Goal: Information Seeking & Learning: Learn about a topic

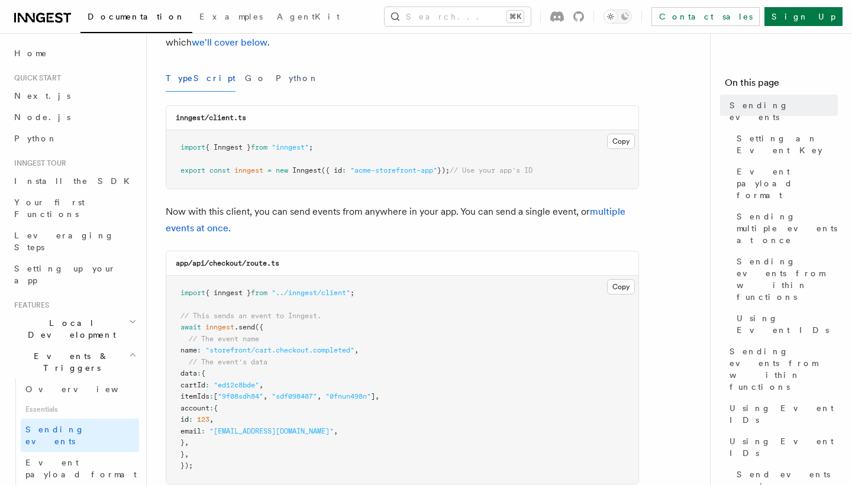
scroll to position [139, 0]
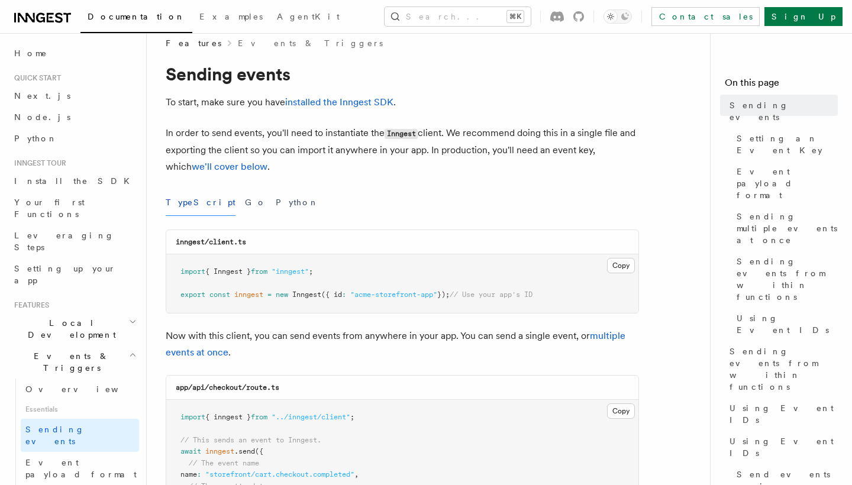
scroll to position [14, 0]
click at [245, 199] on button "Go" at bounding box center [255, 203] width 21 height 27
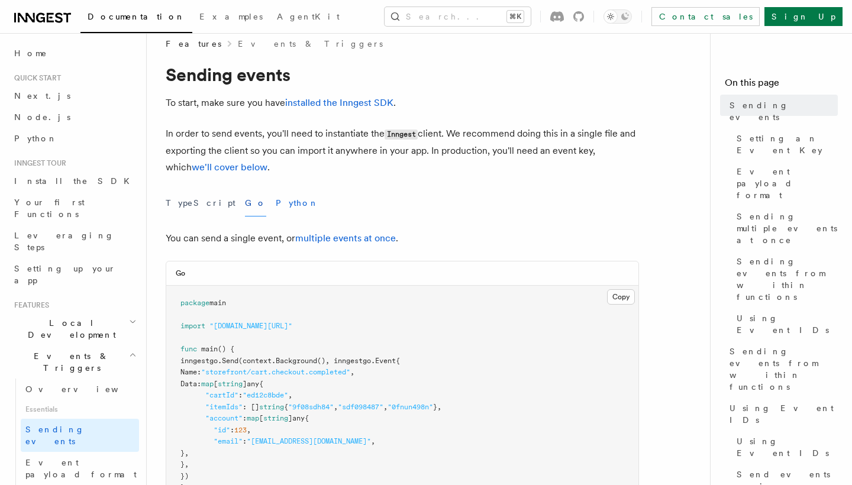
click at [276, 205] on button "Python" at bounding box center [297, 203] width 43 height 27
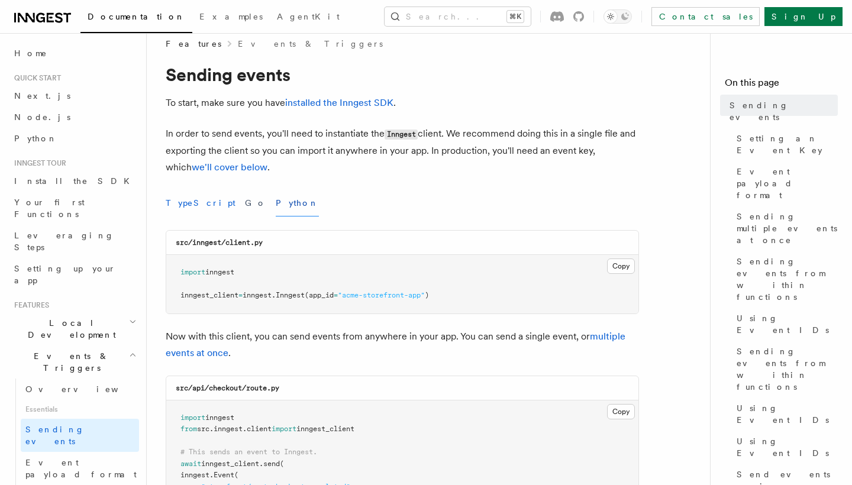
click at [192, 203] on button "TypeScript" at bounding box center [201, 203] width 70 height 27
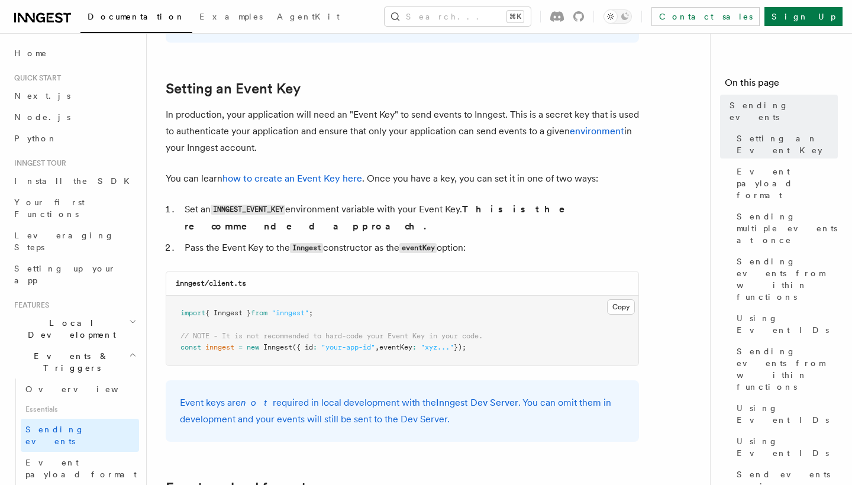
scroll to position [860, 0]
